Goal: Task Accomplishment & Management: Manage account settings

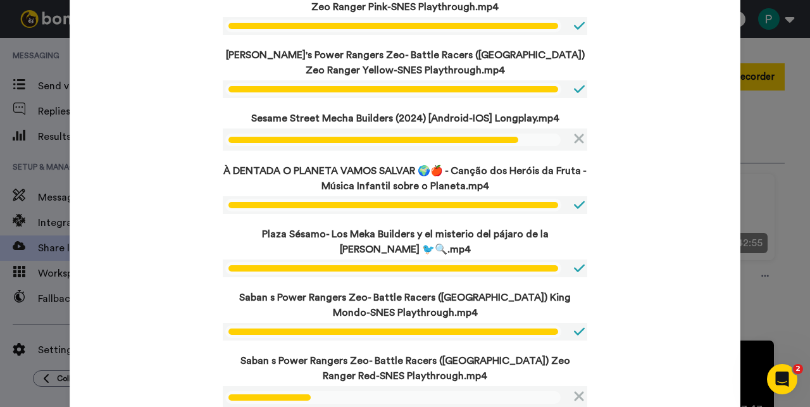
scroll to position [132, 0]
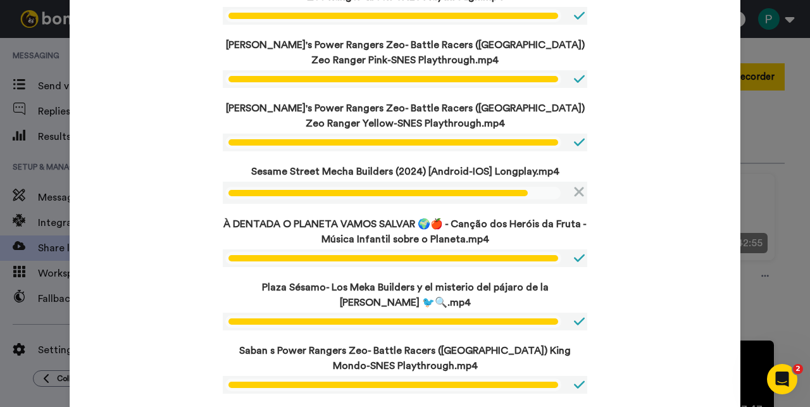
click at [176, 284] on div "Uploading in progress Please remain on this page until all upload has been succ…" at bounding box center [405, 317] width 671 height 873
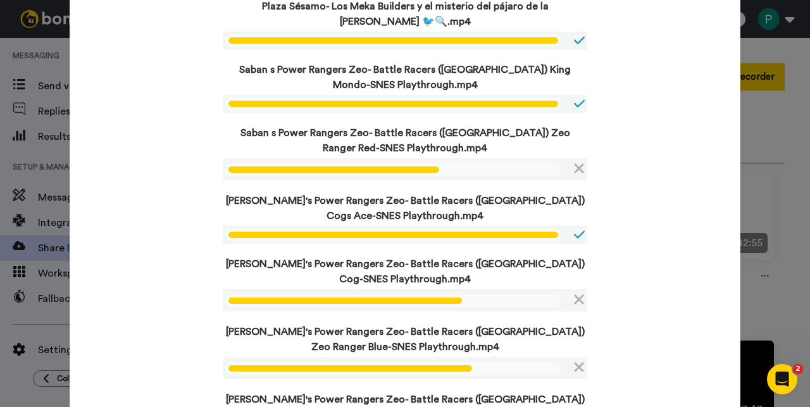
scroll to position [425, 0]
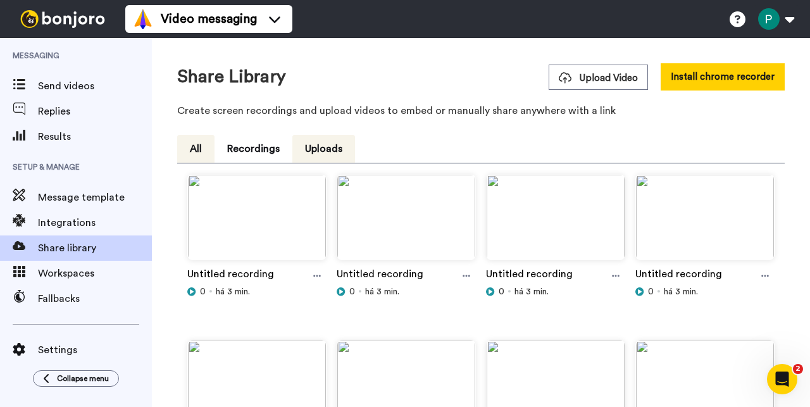
click at [202, 156] on button "All" at bounding box center [195, 149] width 37 height 28
click at [390, 102] on div "Share Library Upload Video Install chrome recorder Create screen recordings and…" at bounding box center [481, 93] width 608 height 61
click at [321, 277] on div at bounding box center [317, 276] width 19 height 19
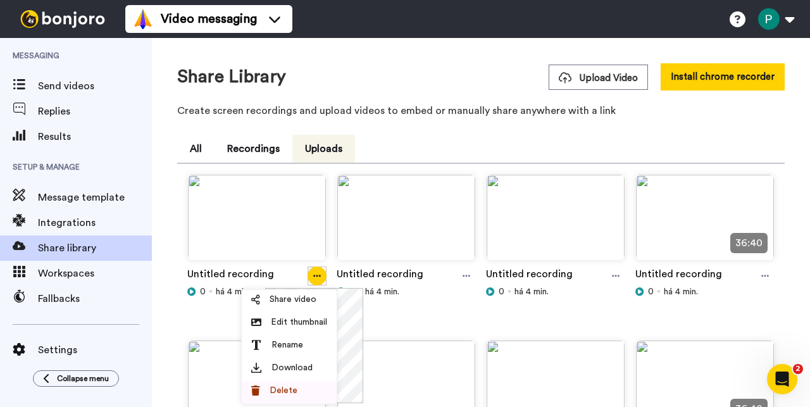
click at [297, 394] on div "Delete" at bounding box center [289, 390] width 76 height 13
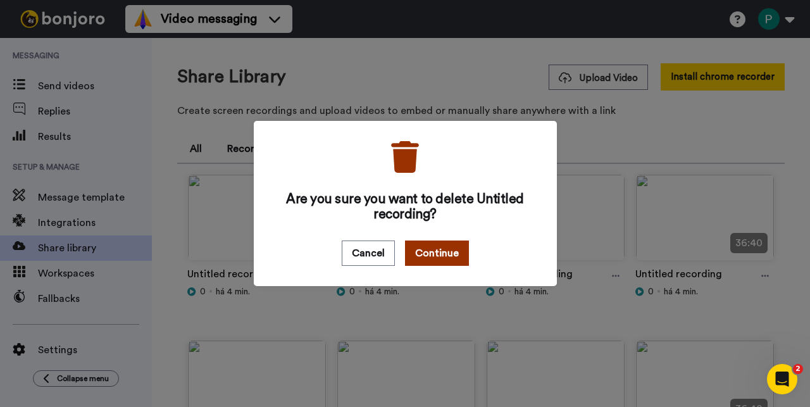
click at [423, 259] on button "Continue" at bounding box center [437, 253] width 64 height 25
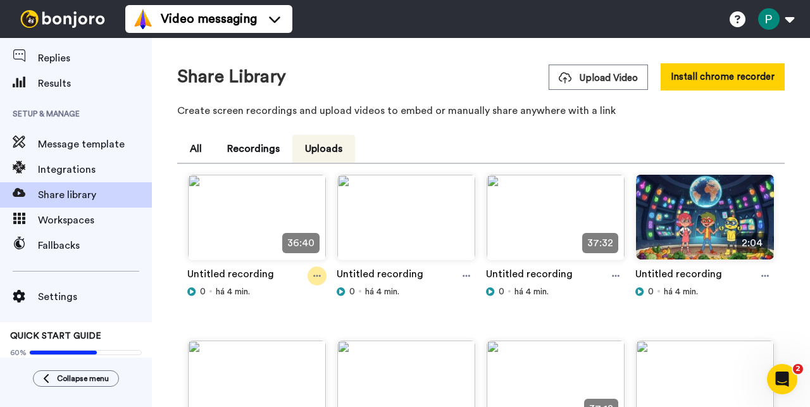
click at [313, 274] on icon at bounding box center [317, 276] width 8 height 9
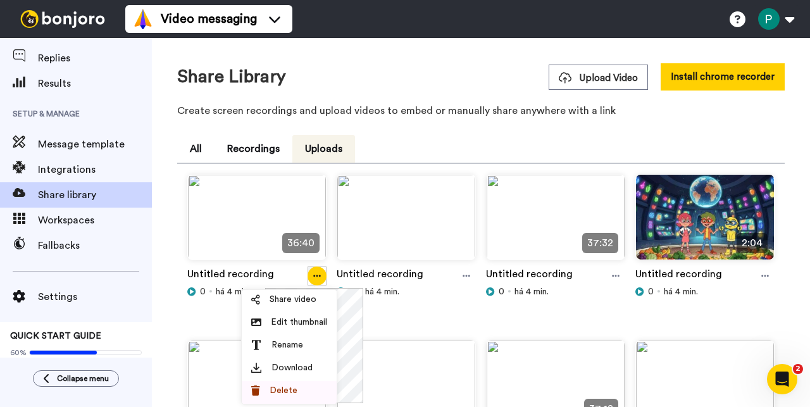
click at [296, 382] on li "Delete" at bounding box center [289, 392] width 95 height 23
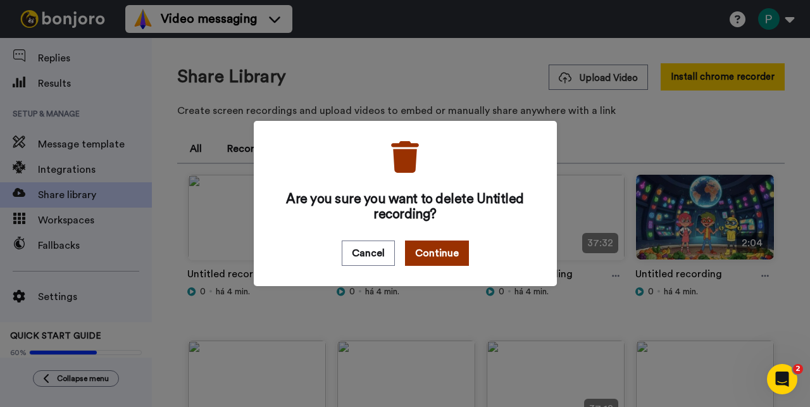
click at [437, 258] on button "Continue" at bounding box center [437, 253] width 64 height 25
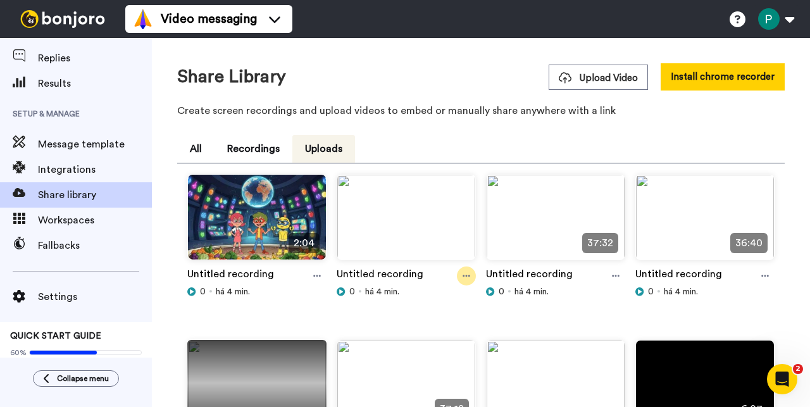
click at [457, 279] on div at bounding box center [466, 276] width 19 height 19
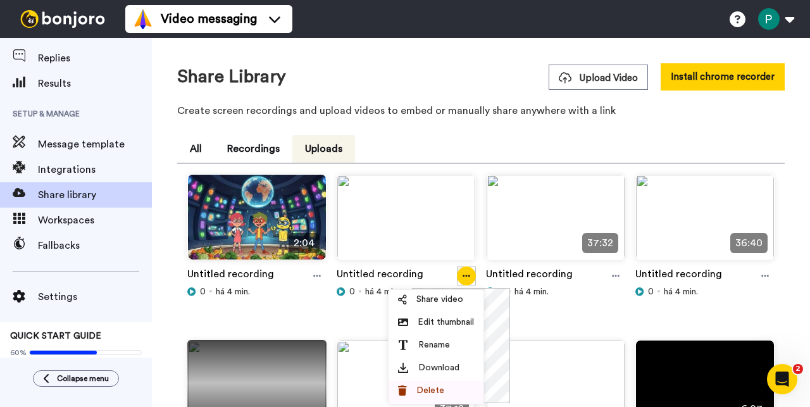
click at [447, 389] on div "Delete" at bounding box center [436, 390] width 76 height 13
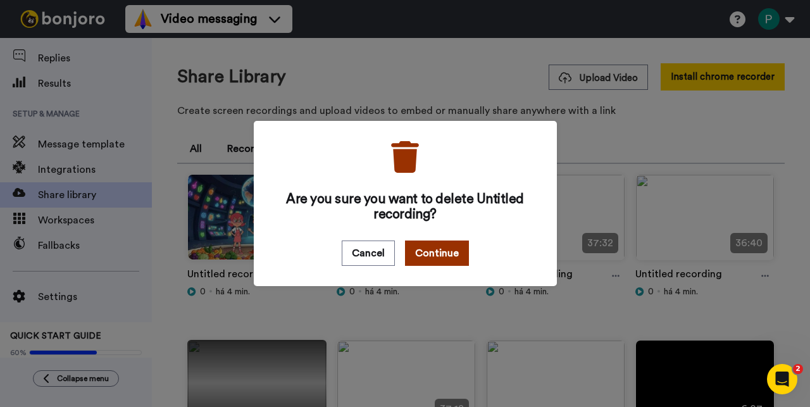
click at [429, 260] on button "Continue" at bounding box center [437, 253] width 64 height 25
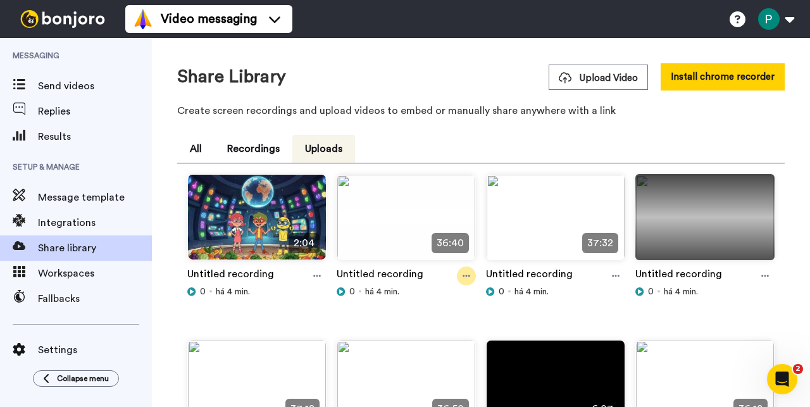
click at [464, 279] on icon at bounding box center [467, 276] width 8 height 9
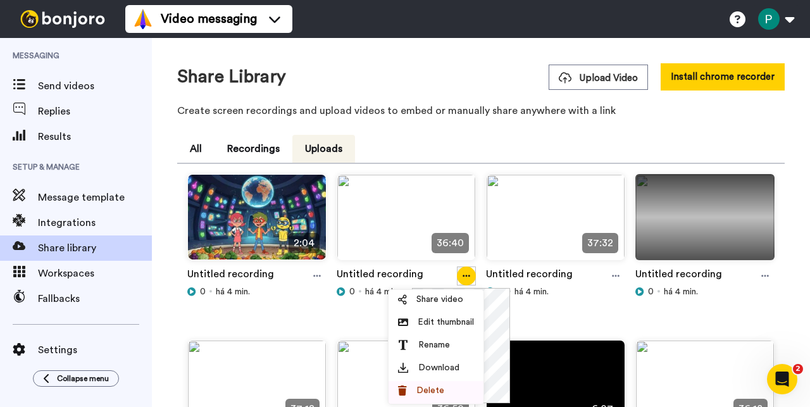
click at [437, 389] on span "Delete" at bounding box center [431, 390] width 28 height 13
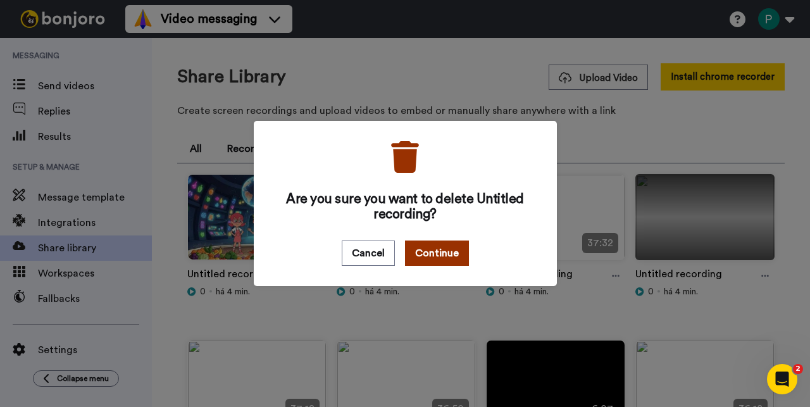
click at [444, 259] on button "Continue" at bounding box center [437, 253] width 64 height 25
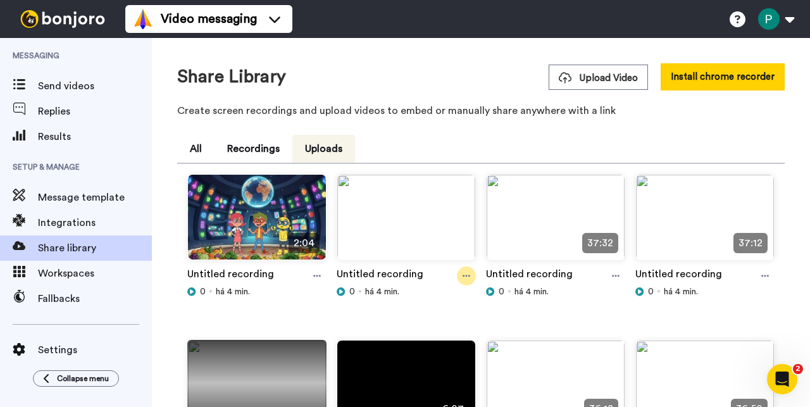
click at [457, 278] on div at bounding box center [466, 276] width 19 height 19
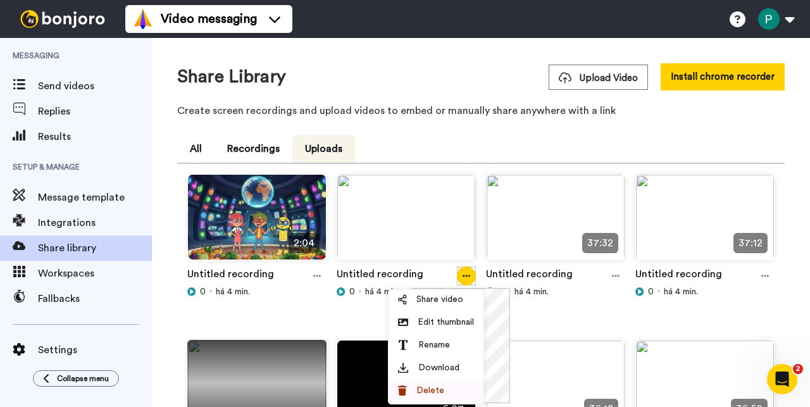
click at [435, 389] on span "Delete" at bounding box center [431, 390] width 28 height 13
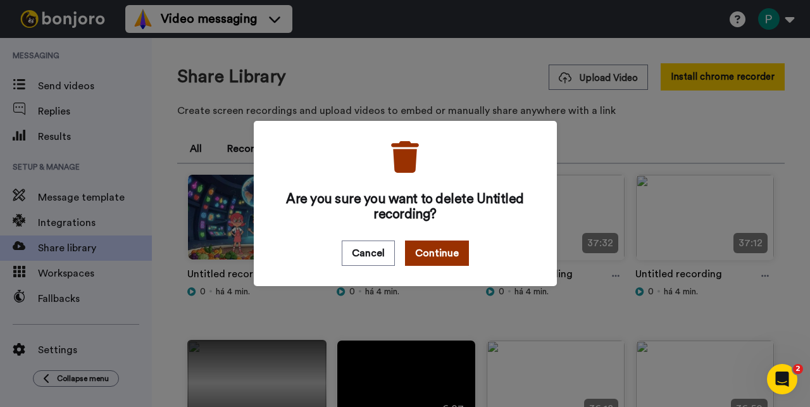
click at [437, 258] on button "Continue" at bounding box center [437, 253] width 64 height 25
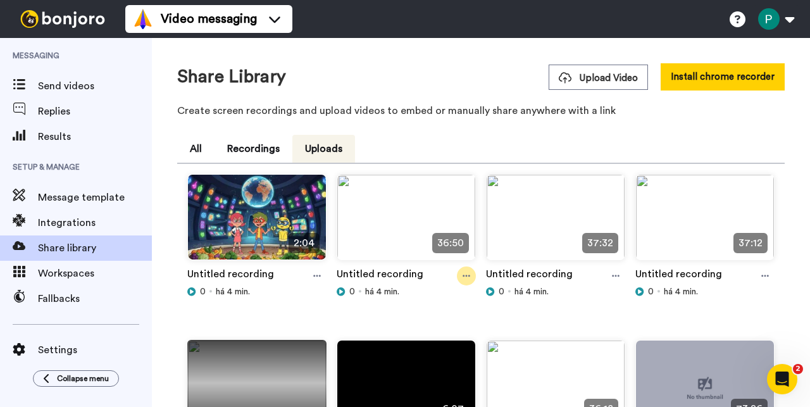
click at [459, 283] on div at bounding box center [466, 276] width 19 height 19
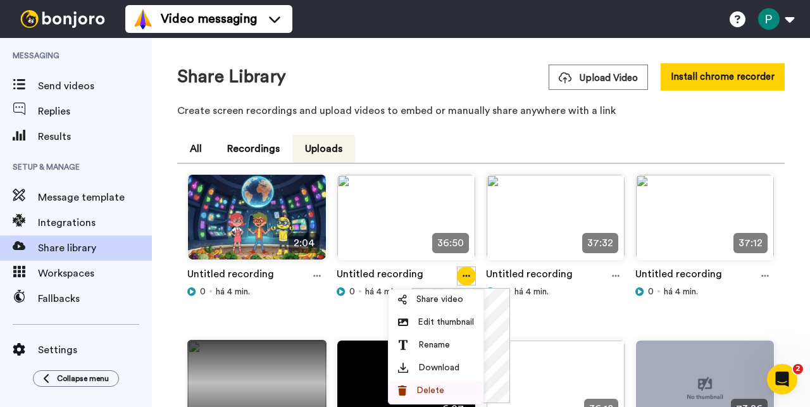
click at [437, 392] on span "Delete" at bounding box center [431, 390] width 28 height 13
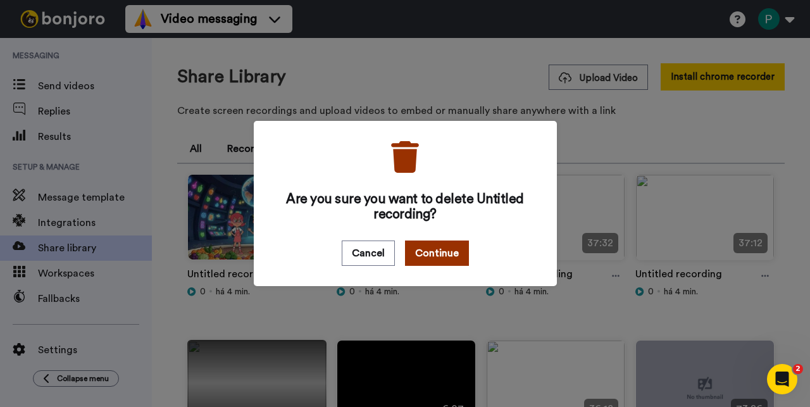
click at [426, 244] on button "Continue" at bounding box center [437, 253] width 64 height 25
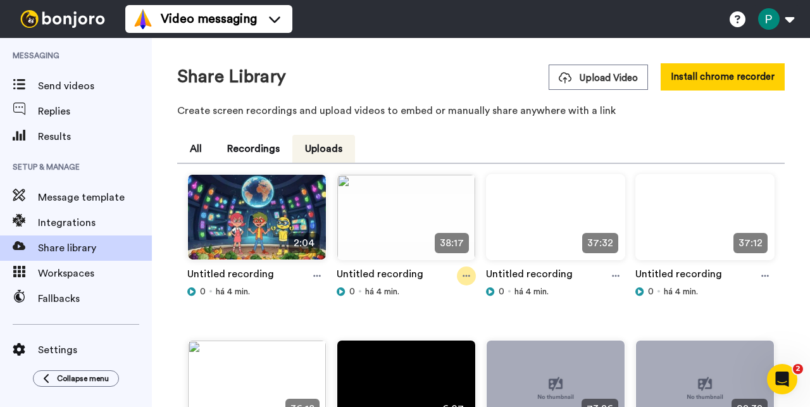
click at [464, 283] on div at bounding box center [466, 276] width 19 height 19
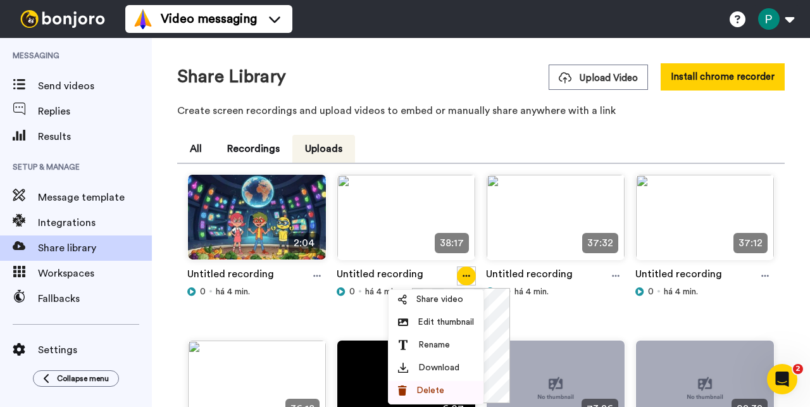
click at [445, 386] on div "Delete" at bounding box center [436, 390] width 76 height 13
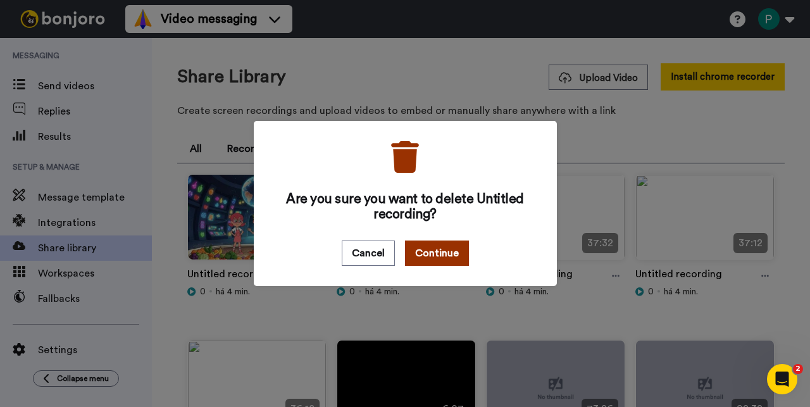
click at [428, 251] on button "Continue" at bounding box center [437, 253] width 64 height 25
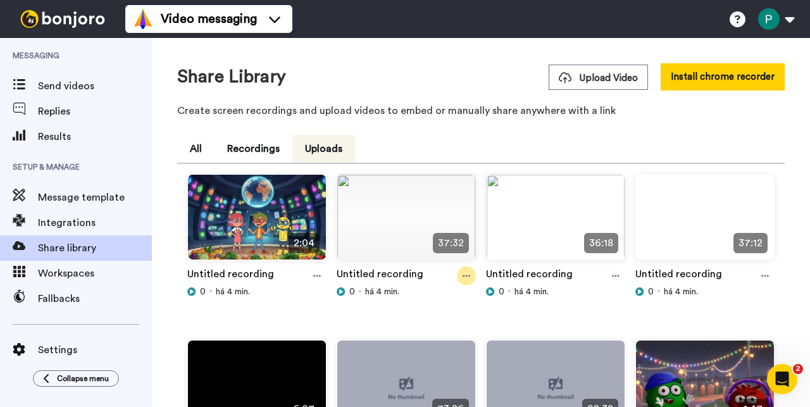
click at [458, 270] on div at bounding box center [466, 276] width 19 height 19
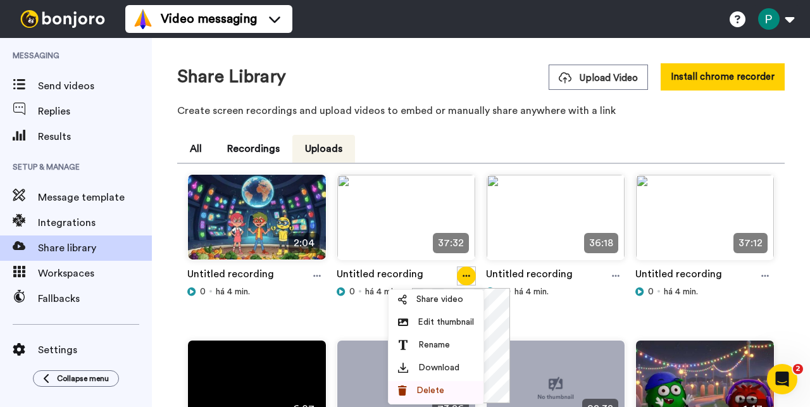
click at [444, 386] on div "Delete" at bounding box center [436, 390] width 76 height 13
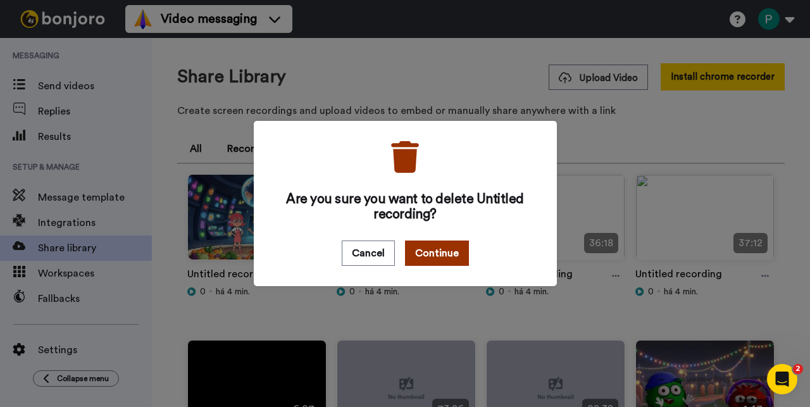
click at [450, 258] on button "Continue" at bounding box center [437, 253] width 64 height 25
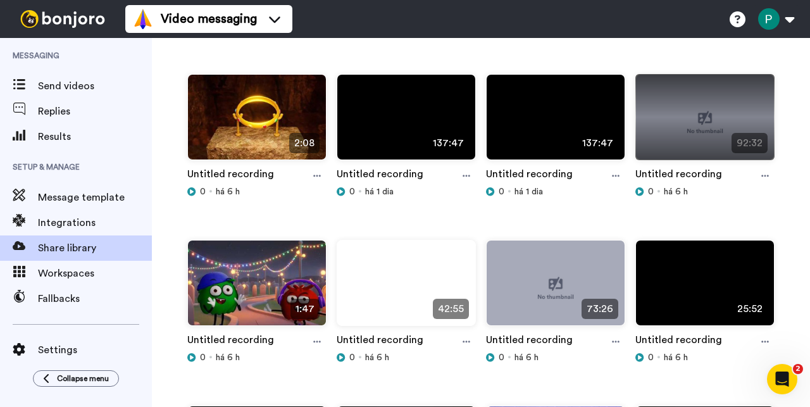
scroll to position [53, 0]
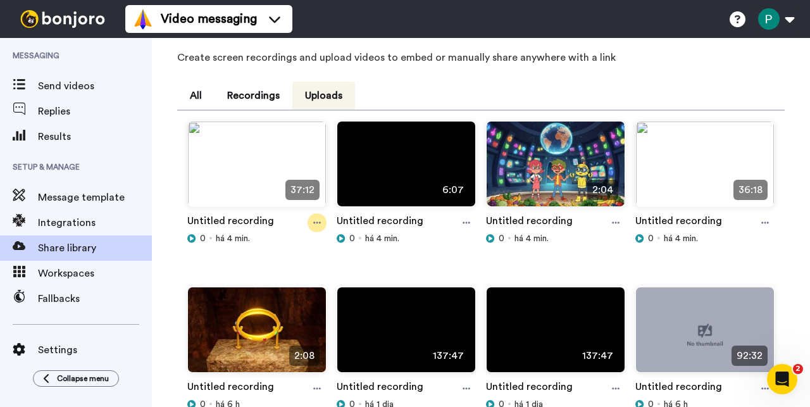
click at [314, 232] on div at bounding box center [317, 222] width 19 height 19
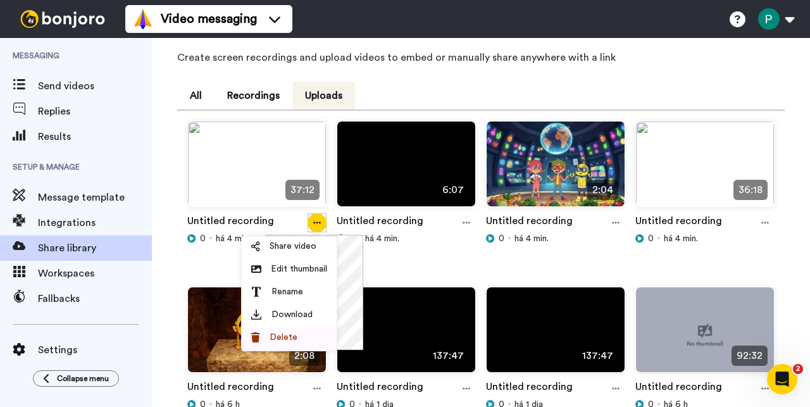
click at [308, 340] on div "Delete" at bounding box center [289, 337] width 76 height 13
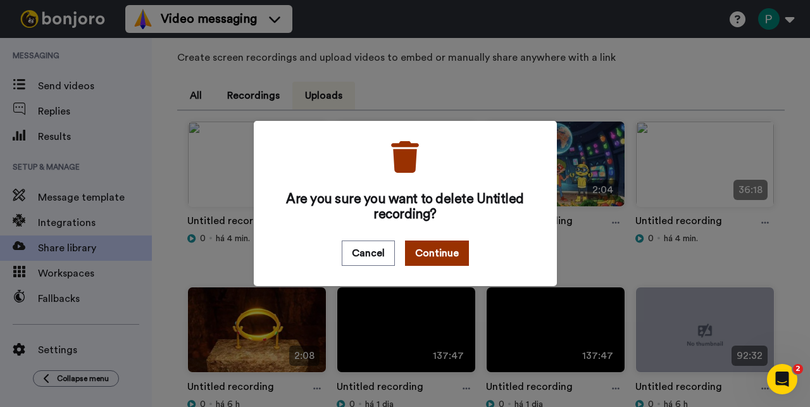
click at [422, 256] on button "Continue" at bounding box center [437, 253] width 64 height 25
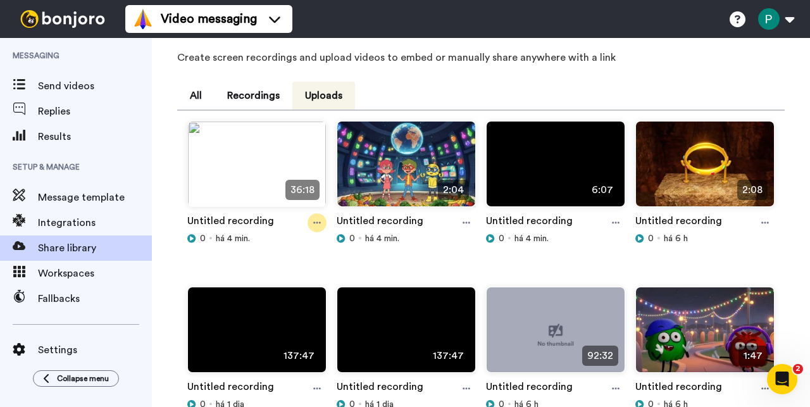
click at [317, 223] on icon at bounding box center [317, 223] width 8 height 2
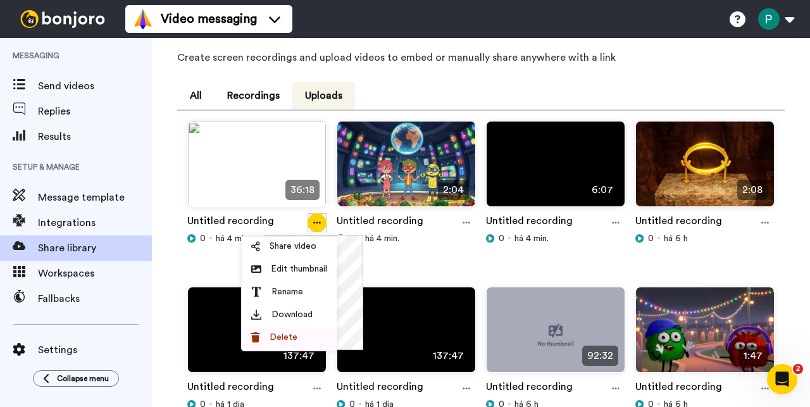
click at [305, 340] on div "Delete" at bounding box center [289, 337] width 76 height 13
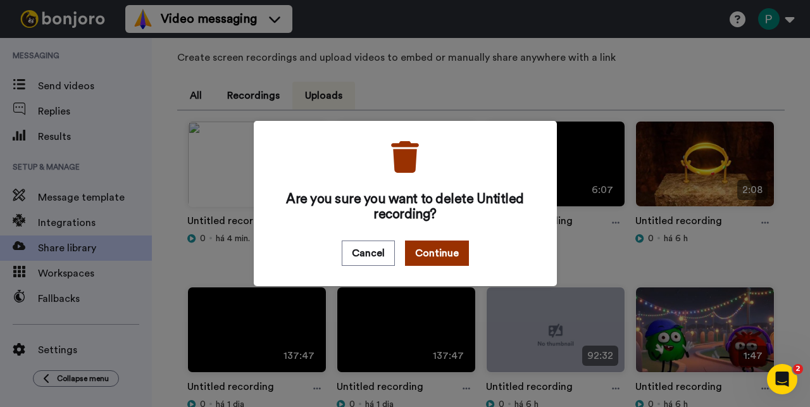
click at [432, 256] on button "Continue" at bounding box center [437, 253] width 64 height 25
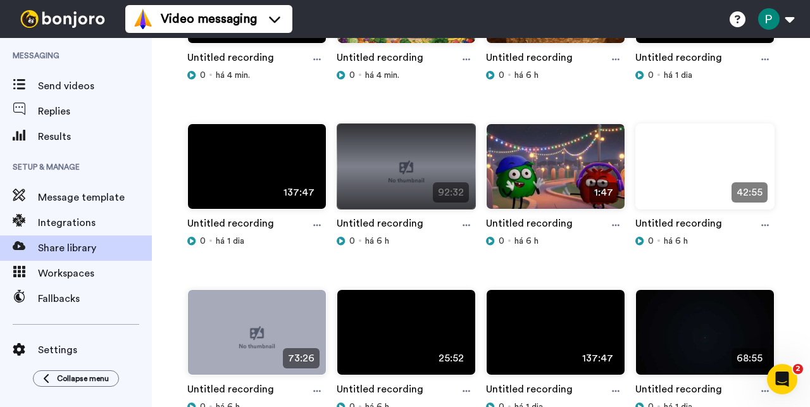
scroll to position [266, 0]
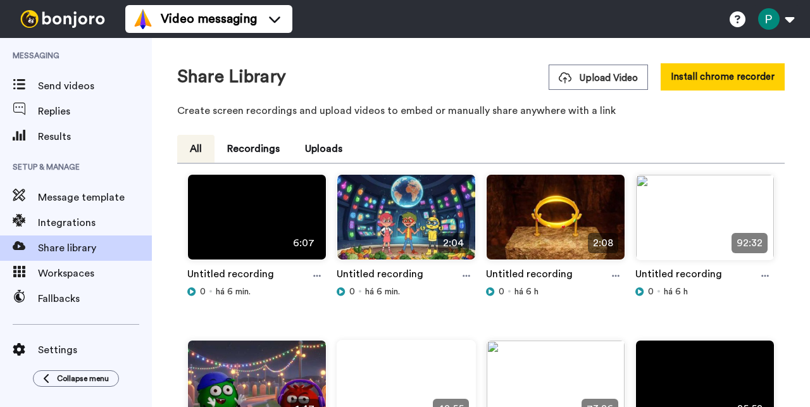
click at [323, 147] on button "Uploads" at bounding box center [323, 149] width 63 height 28
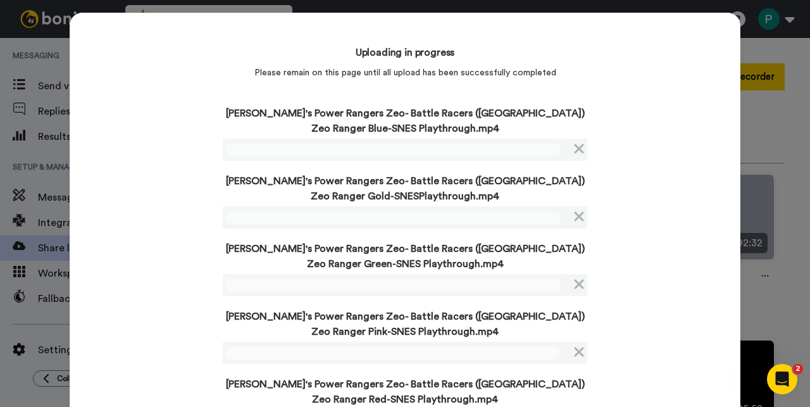
click at [154, 208] on div "Uploading in progress Please remain on this page until all upload has been succ…" at bounding box center [405, 397] width 671 height 769
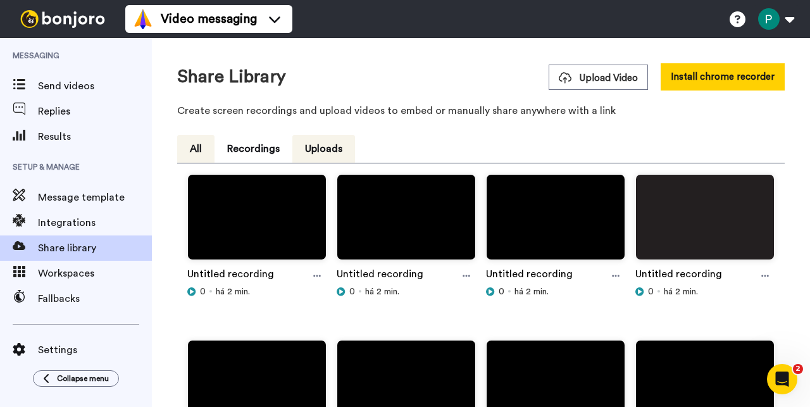
click at [204, 151] on button "All" at bounding box center [195, 149] width 37 height 28
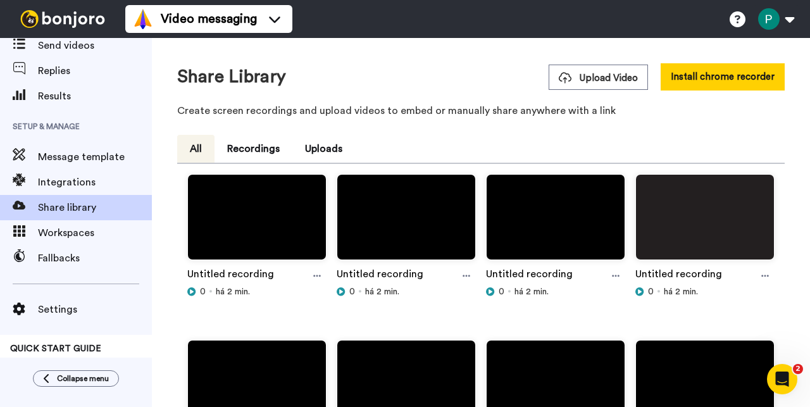
scroll to position [84, 0]
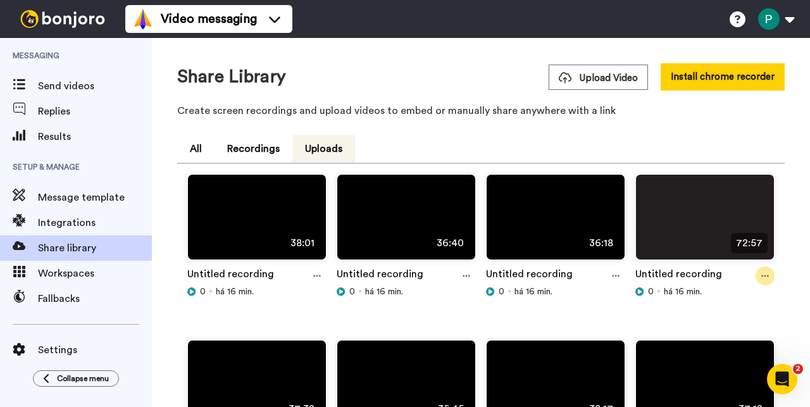
click at [758, 269] on div at bounding box center [765, 276] width 19 height 19
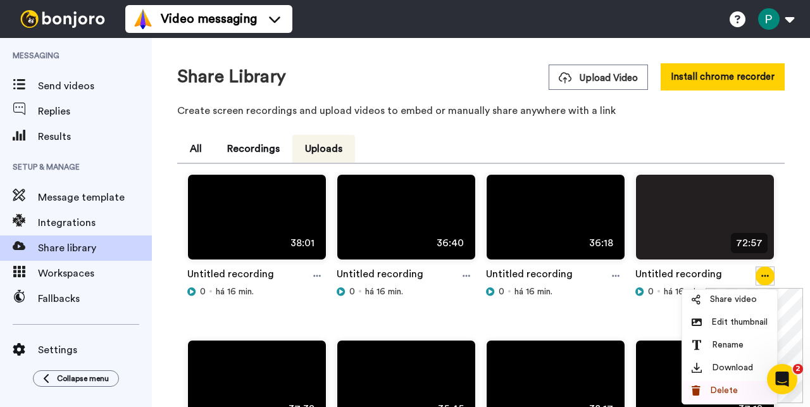
click at [727, 382] on li "Delete" at bounding box center [729, 392] width 95 height 23
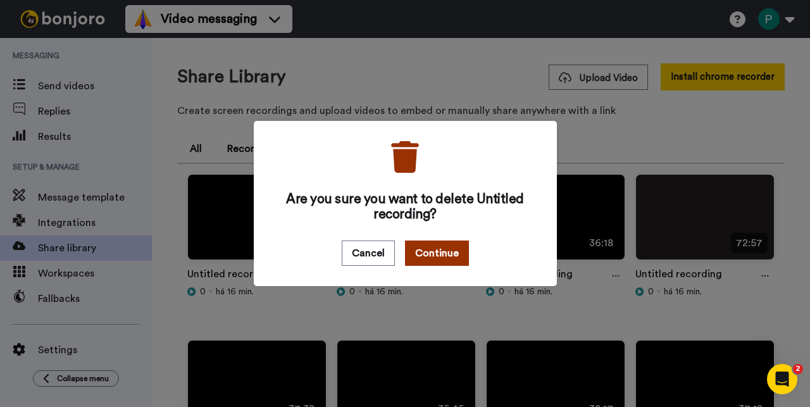
click at [444, 260] on button "Continue" at bounding box center [437, 253] width 64 height 25
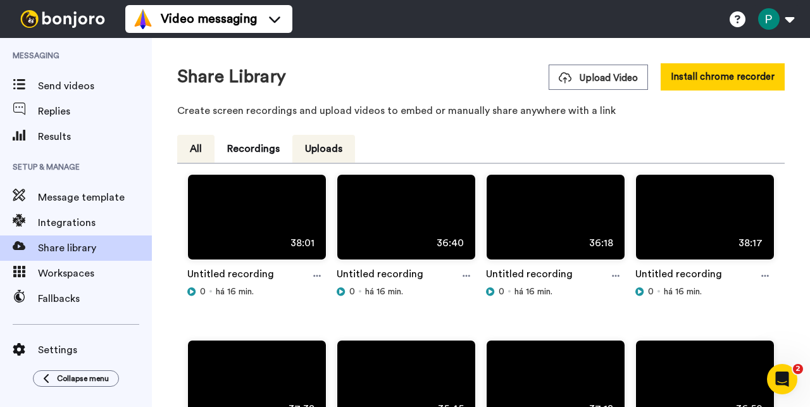
click at [200, 149] on button "All" at bounding box center [195, 149] width 37 height 28
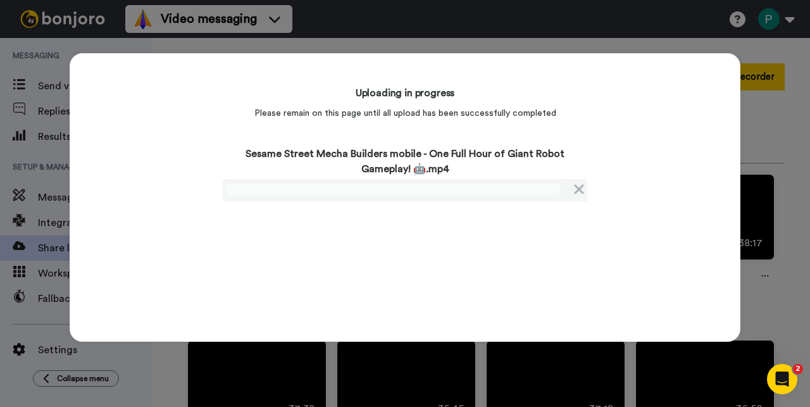
click at [151, 208] on div "Uploading in progress Please remain on this page until all upload has been succ…" at bounding box center [405, 197] width 671 height 289
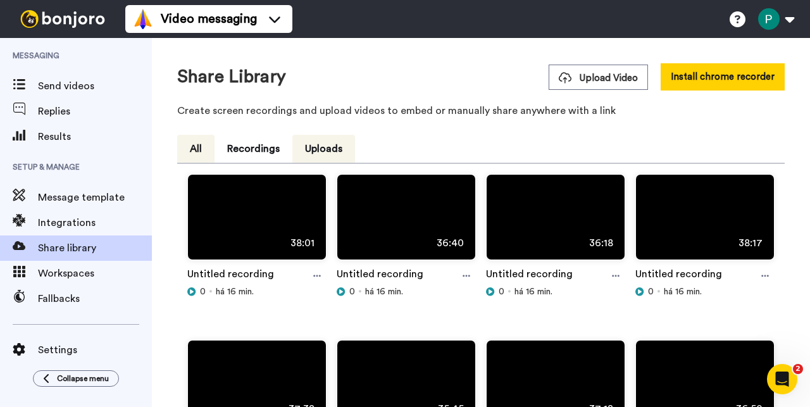
click at [202, 156] on button "All" at bounding box center [195, 149] width 37 height 28
